Goal: Register for event/course

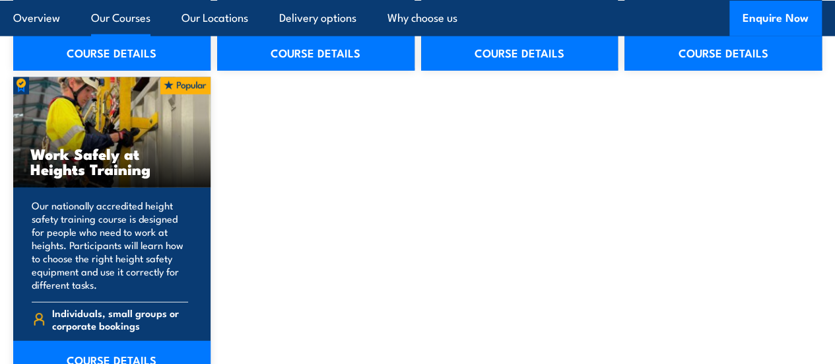
scroll to position [1748, 0]
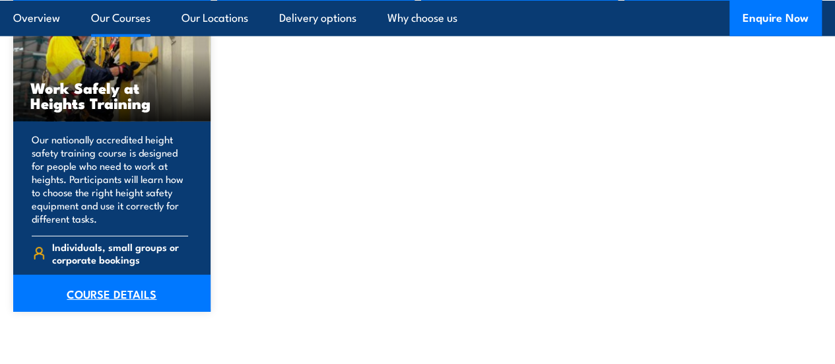
click at [117, 312] on link "COURSE DETAILS" at bounding box center [111, 293] width 197 height 37
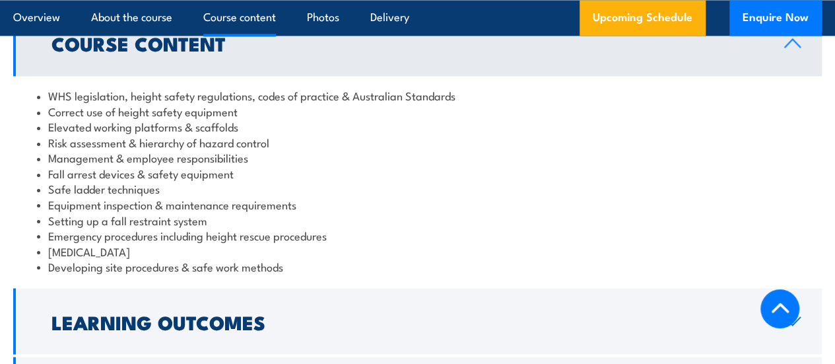
scroll to position [1188, 0]
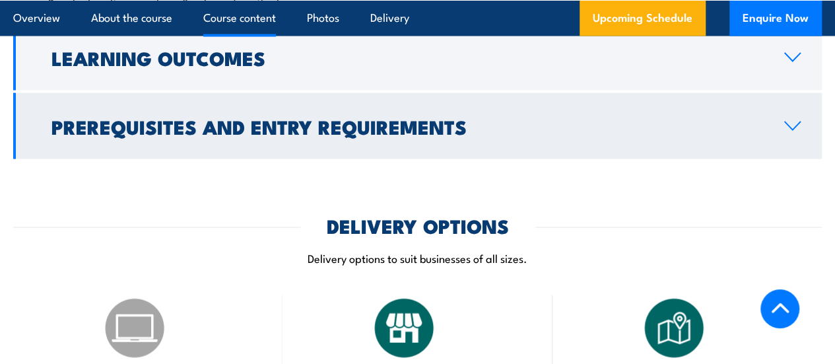
click at [271, 135] on h2 "Prerequisites and Entry Requirements" at bounding box center [406, 125] width 711 height 17
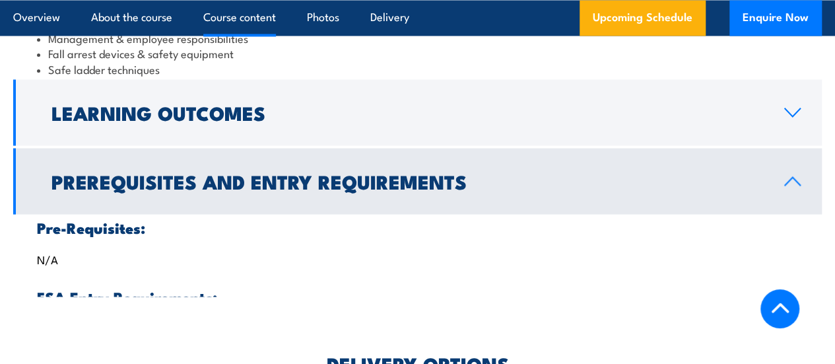
scroll to position [1169, 0]
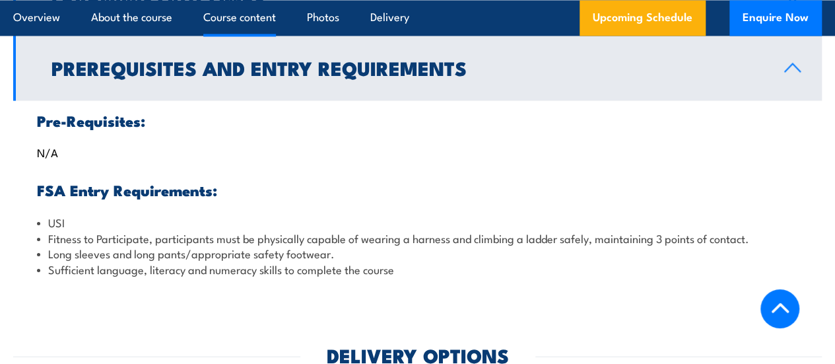
click at [273, 100] on link "Prerequisites and Entry Requirements" at bounding box center [417, 67] width 808 height 66
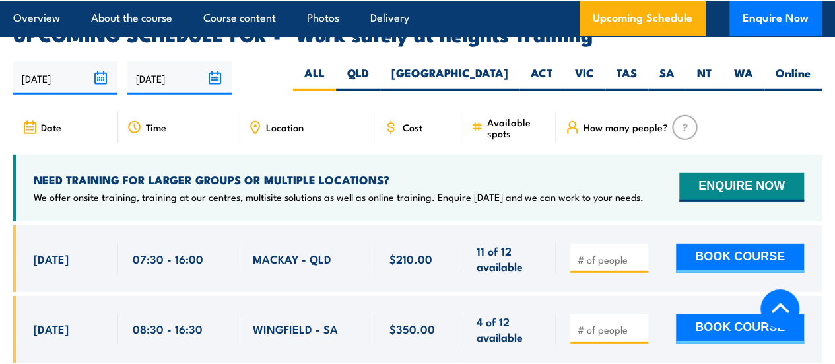
scroll to position [1829, 0]
click at [576, 91] on label "VIC" at bounding box center [585, 78] width 42 height 26
click at [594, 74] on input "VIC" at bounding box center [598, 69] width 9 height 9
radio input "true"
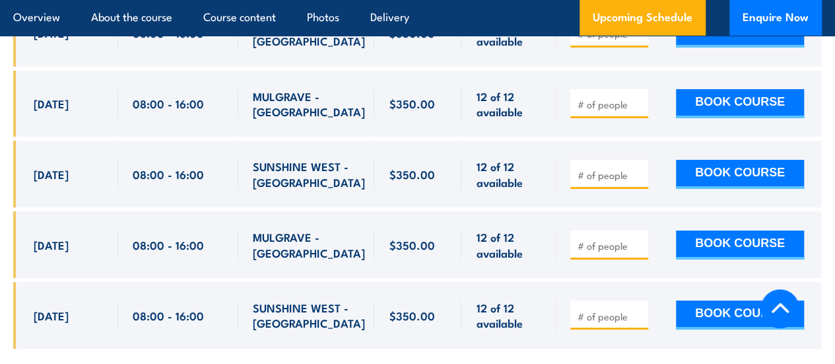
scroll to position [2273, 0]
